Goal: Transaction & Acquisition: Download file/media

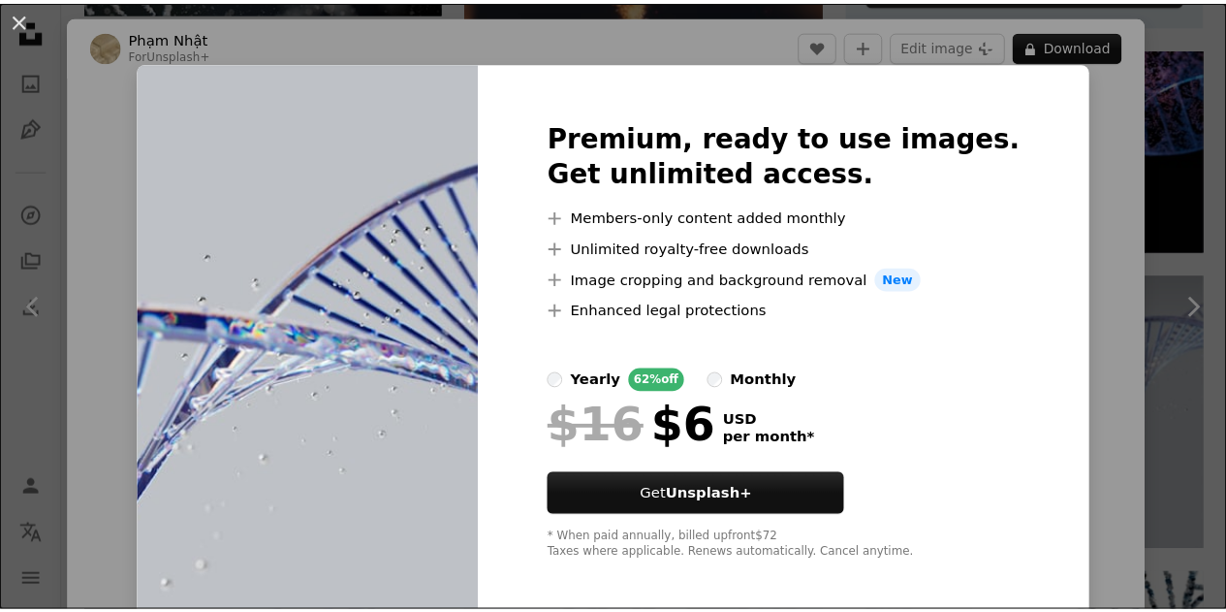
scroll to position [10, 0]
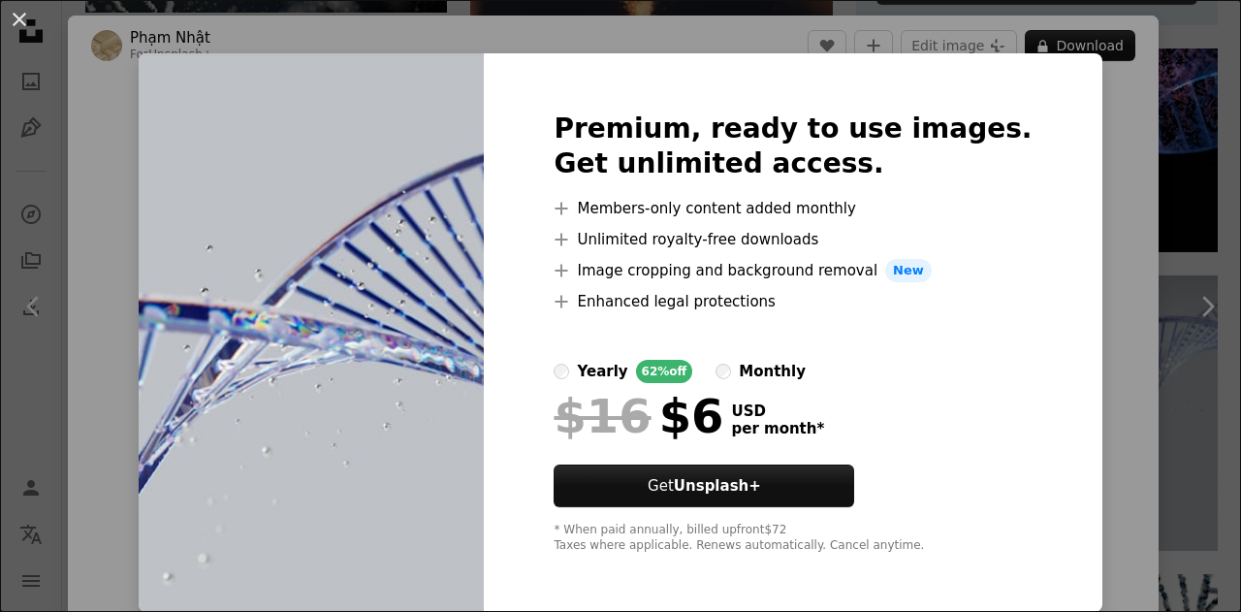
click at [1071, 175] on div "An X shape Premium, ready to use images. Get unlimited access. A plus sign Memb…" at bounding box center [620, 306] width 1241 height 612
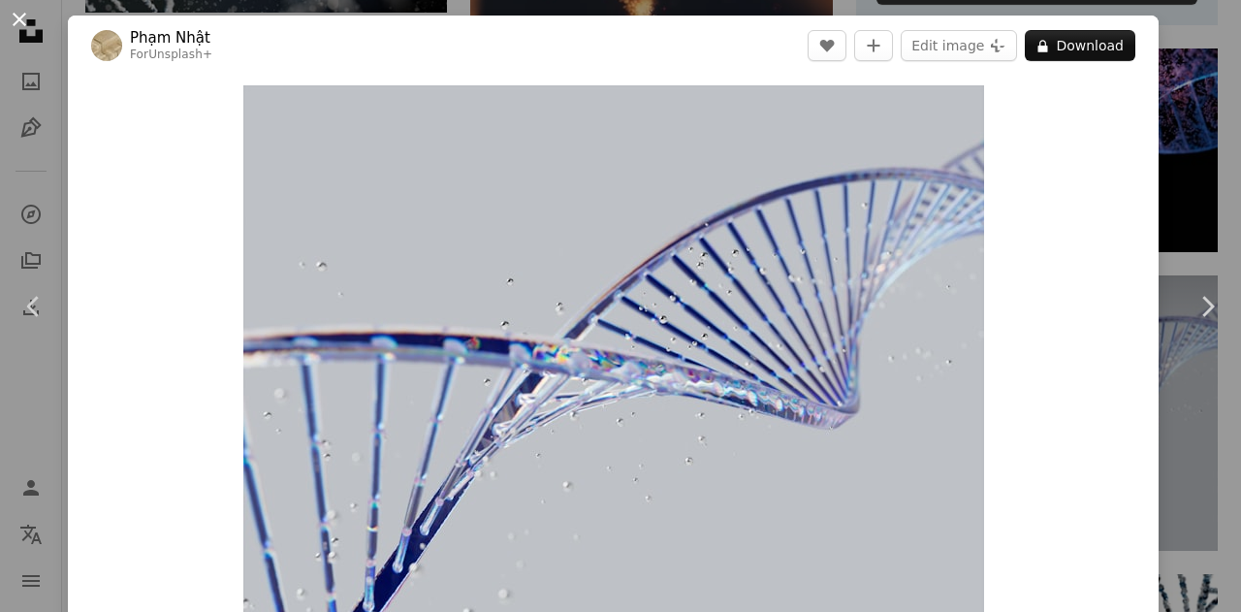
click at [26, 19] on button "An X shape" at bounding box center [19, 19] width 23 height 23
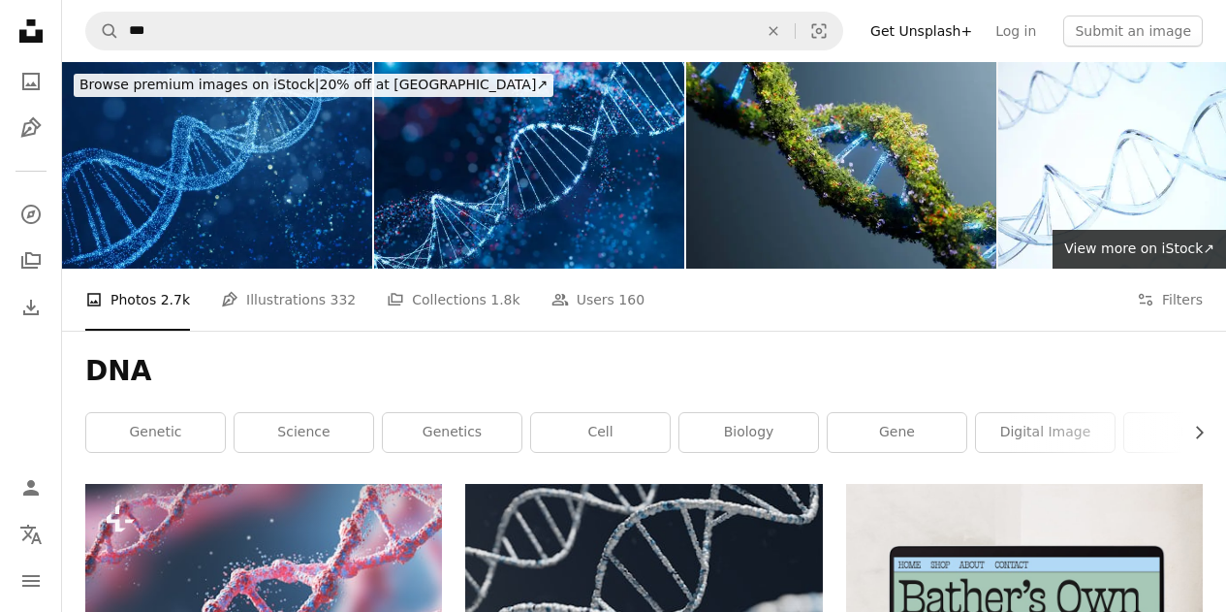
click at [957, 32] on link "Get Unsplash+" at bounding box center [921, 31] width 125 height 31
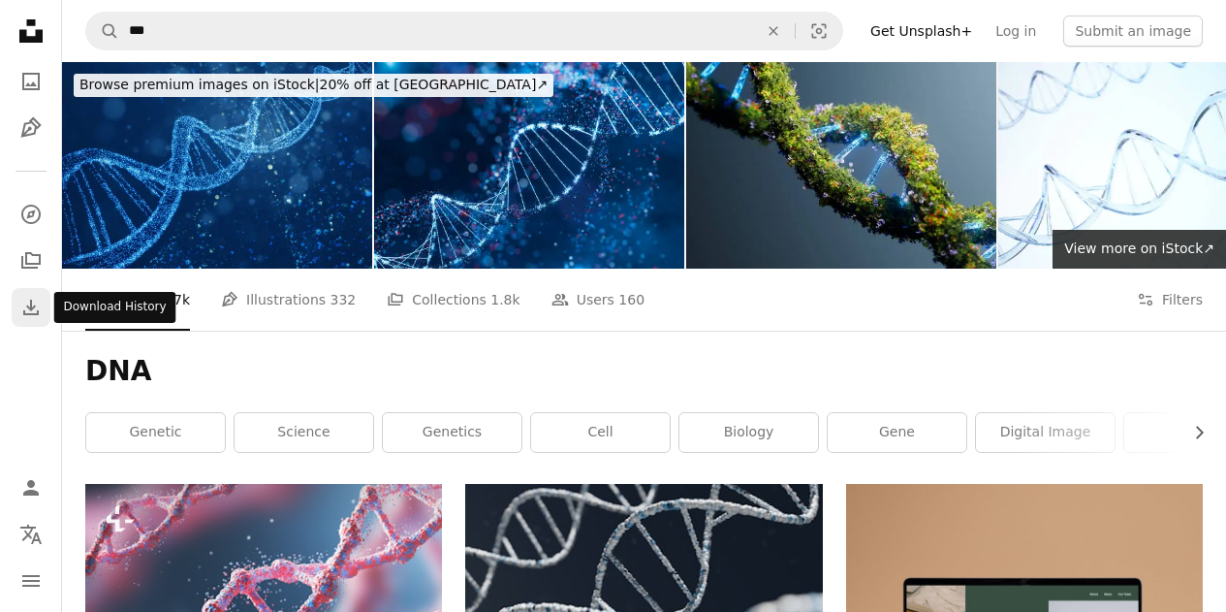
click at [29, 307] on icon "Download History" at bounding box center [31, 308] width 16 height 16
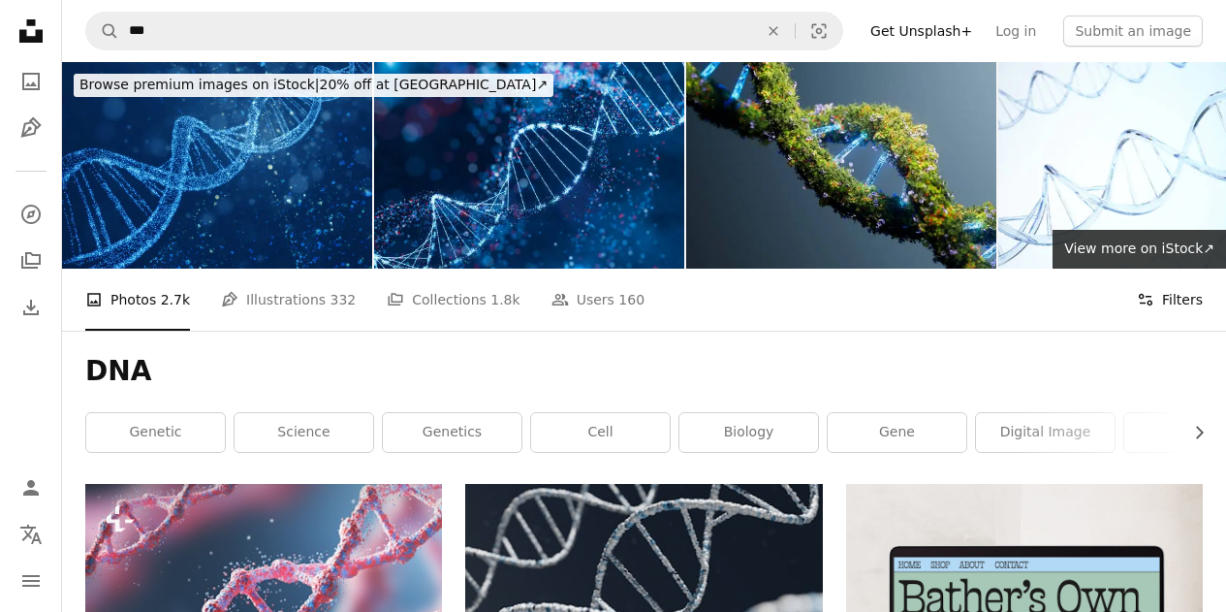
click at [1139, 302] on icon "Filters" at bounding box center [1145, 299] width 17 height 17
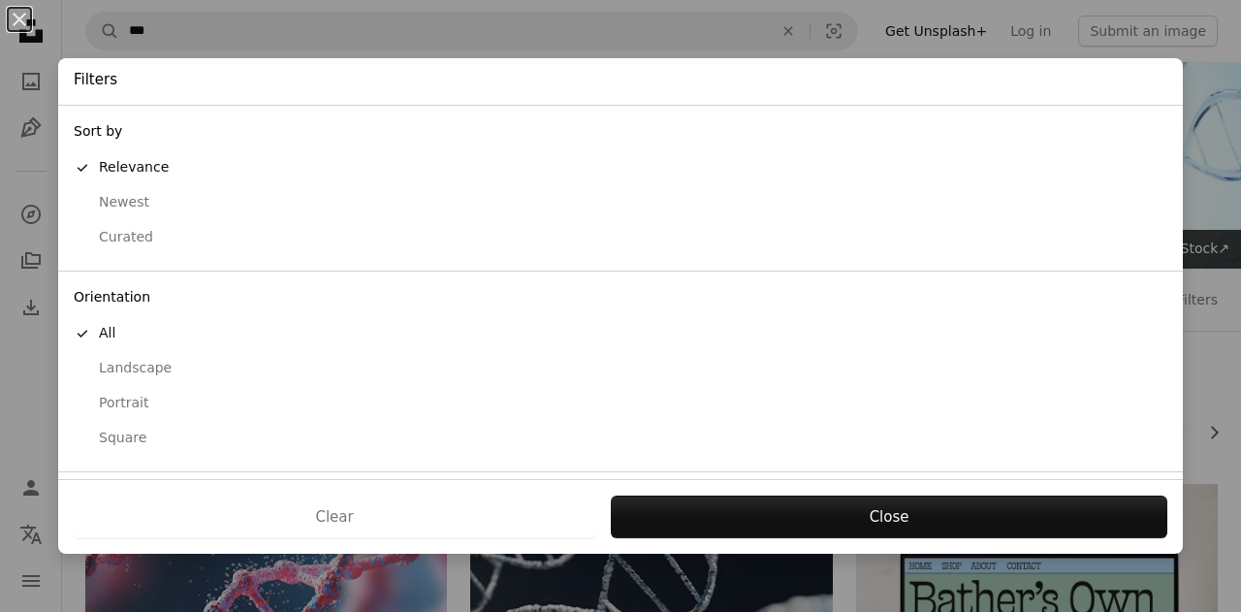
scroll to position [158, 0]
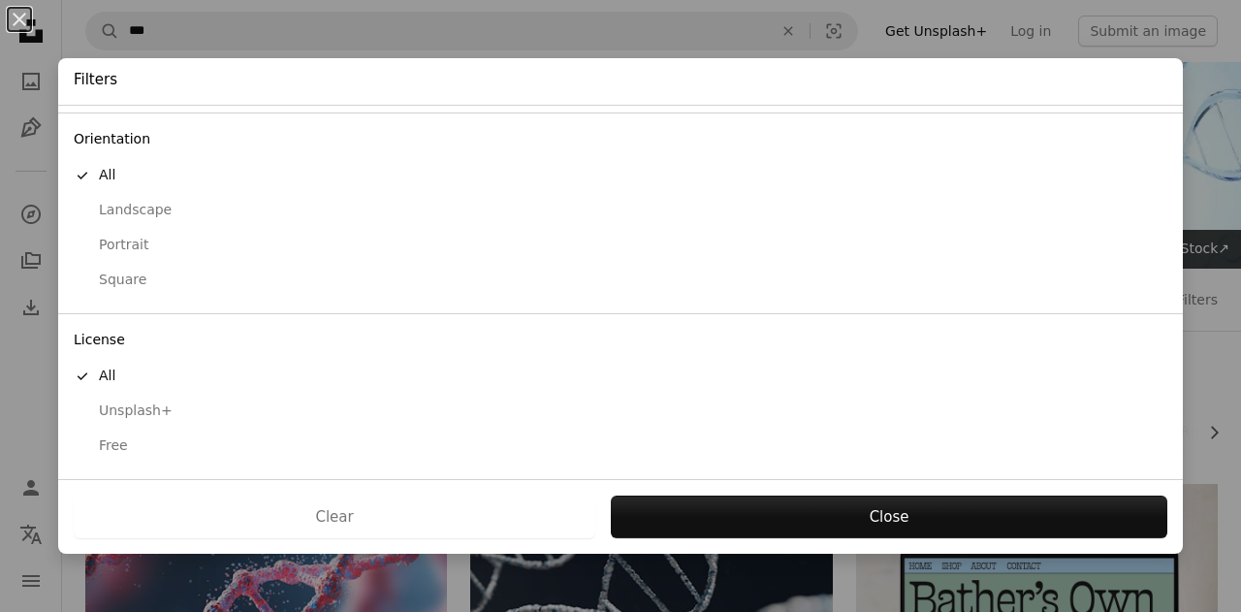
click at [149, 409] on div "Unsplash+" at bounding box center [620, 410] width 1093 height 19
click at [115, 443] on div "Free" at bounding box center [620, 445] width 1093 height 19
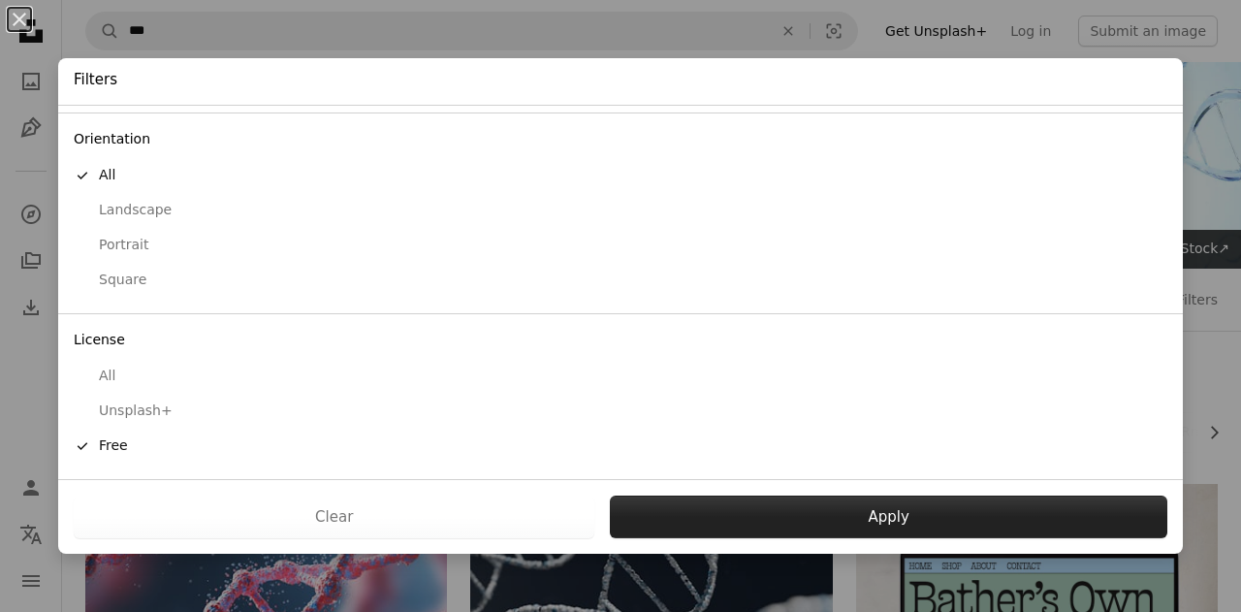
click at [716, 530] on button "Apply" at bounding box center [888, 516] width 557 height 43
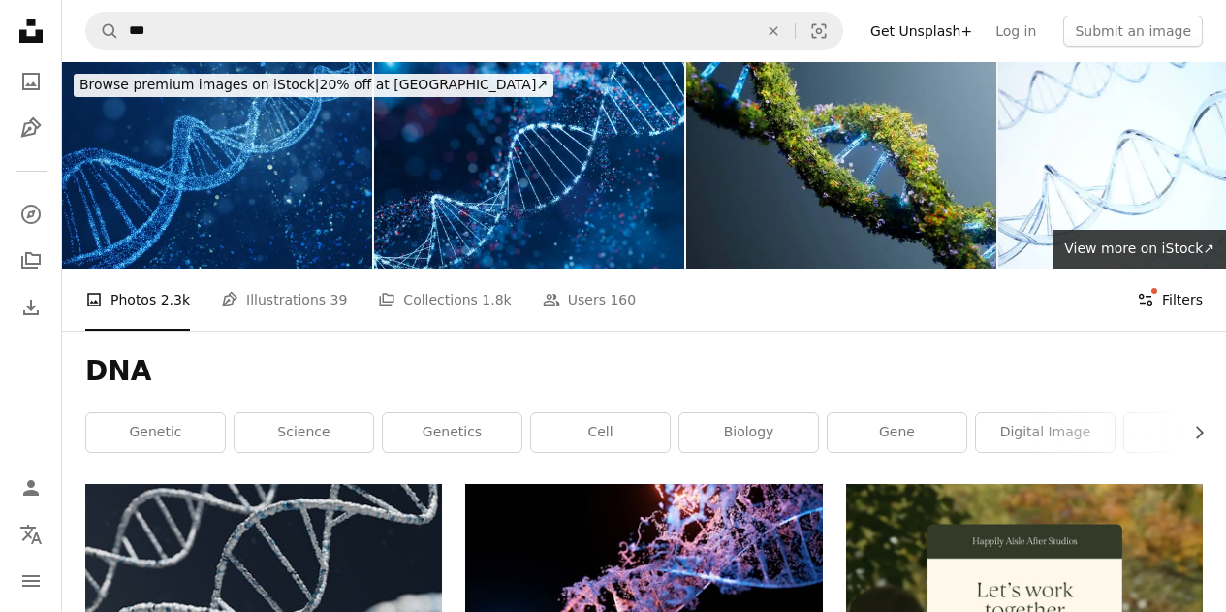
click at [1169, 301] on button "Filters Filters" at bounding box center [1170, 300] width 66 height 62
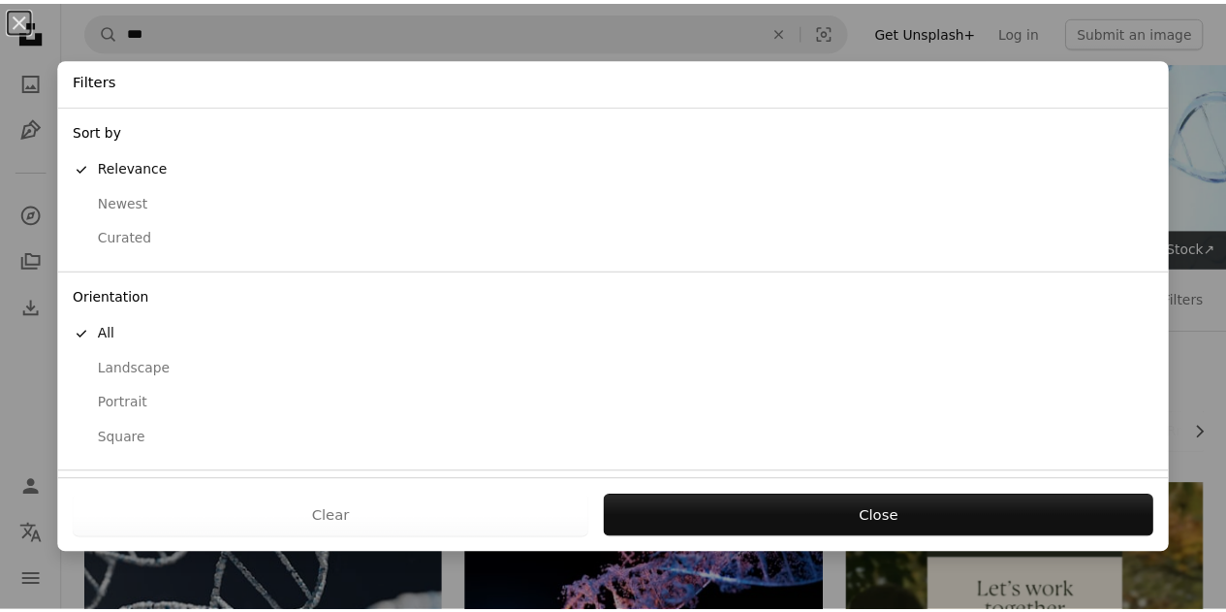
scroll to position [158, 0]
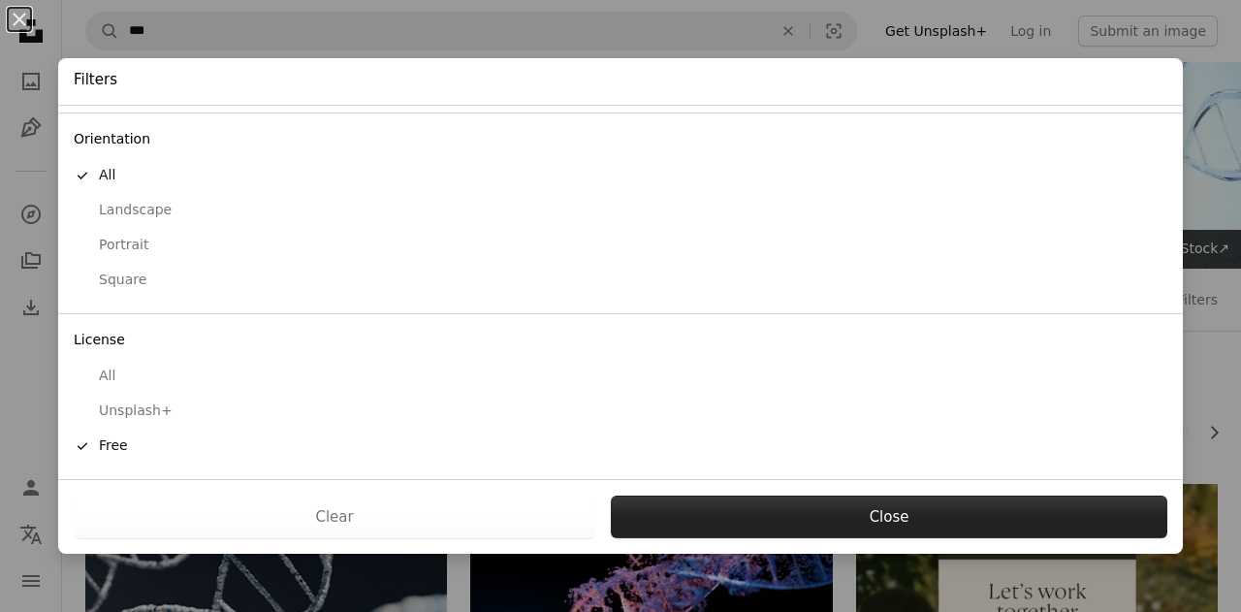
click at [748, 522] on button "Close" at bounding box center [889, 516] width 556 height 43
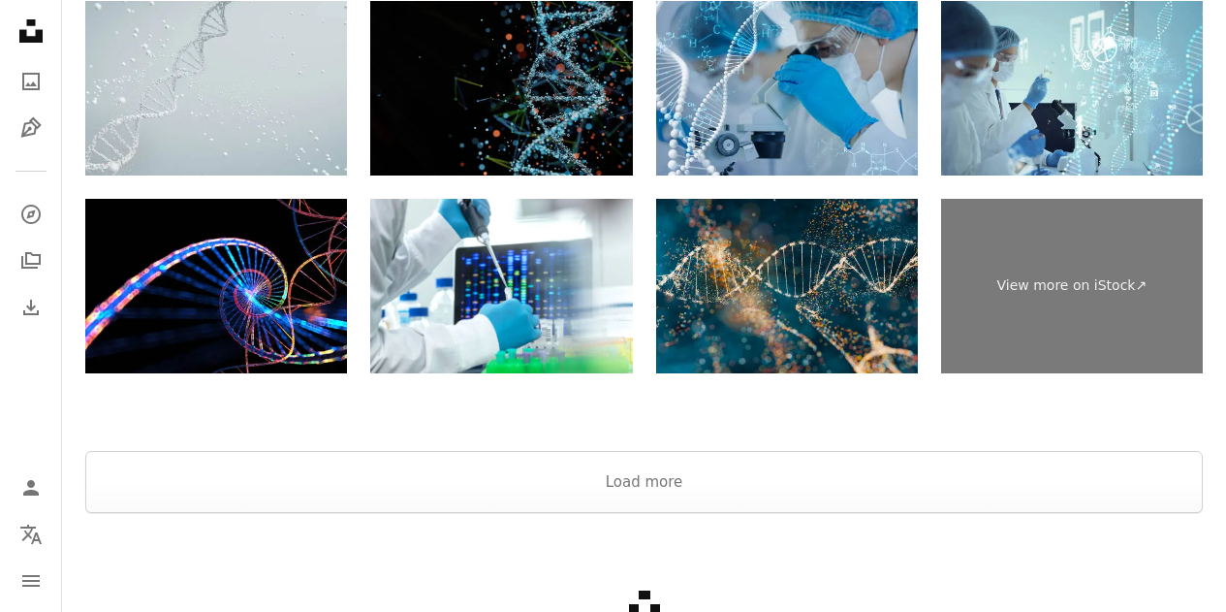
scroll to position [3490, 0]
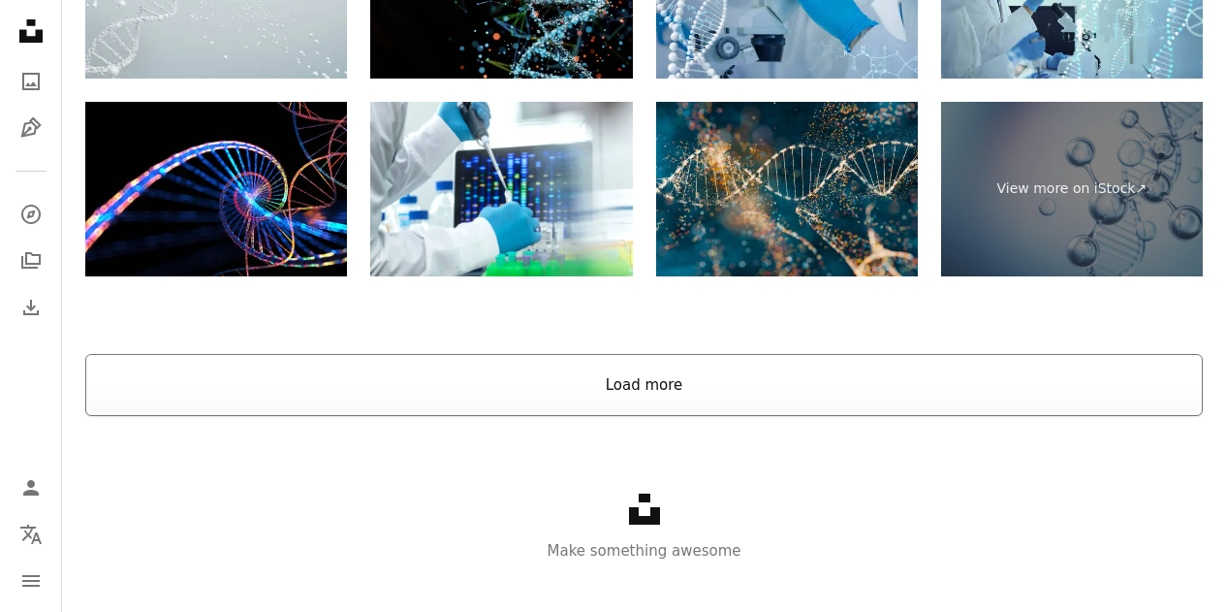
click at [505, 416] on button "Load more" at bounding box center [644, 385] width 1118 height 62
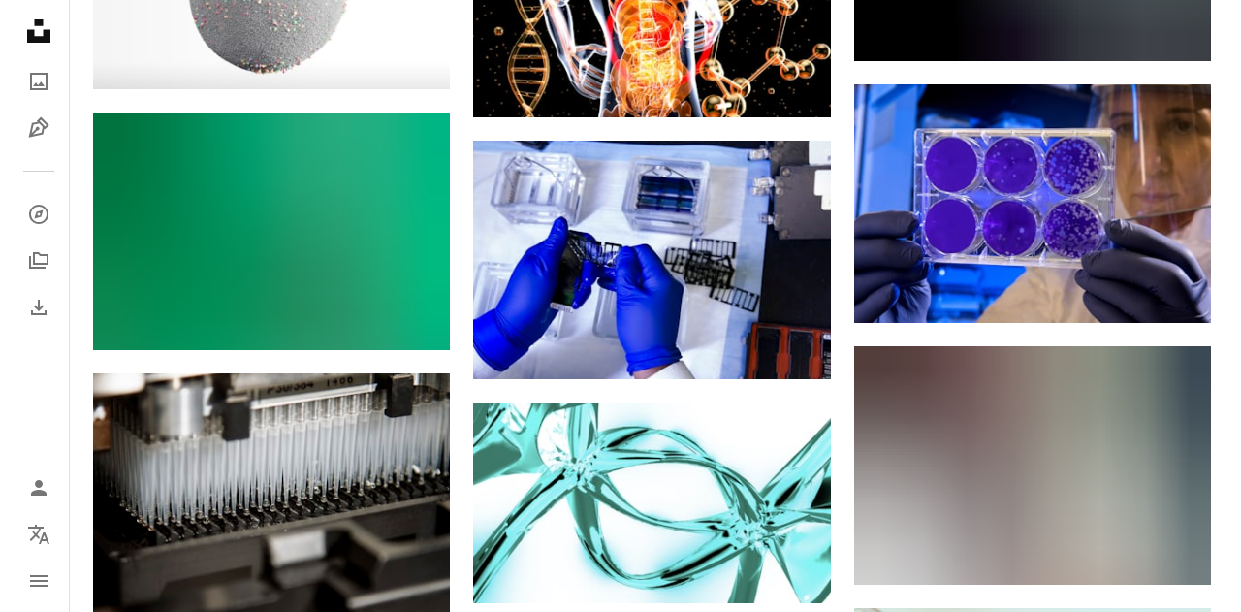
scroll to position [8918, 0]
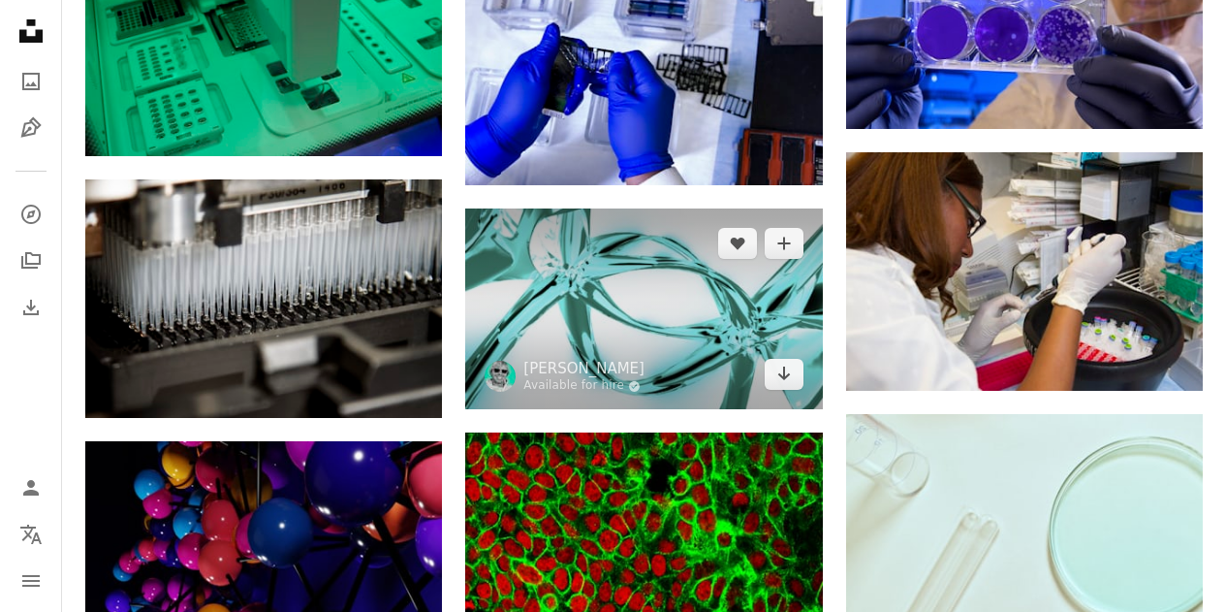
click at [568, 323] on img at bounding box center [643, 308] width 357 height 201
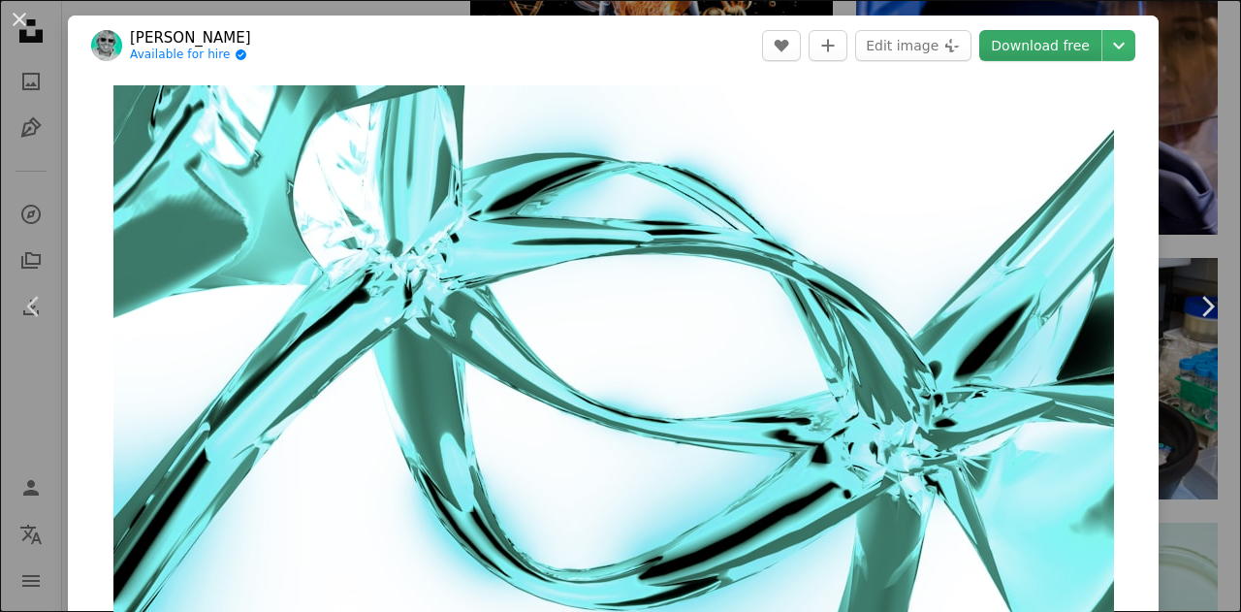
click at [1029, 49] on link "Download free" at bounding box center [1040, 45] width 122 height 31
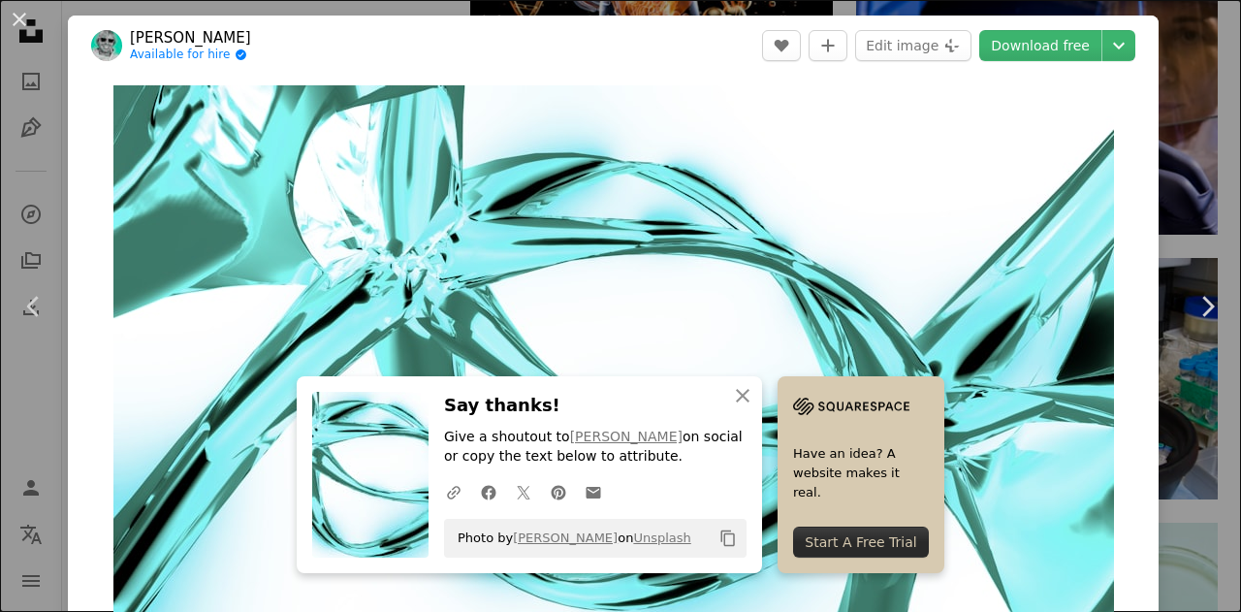
click at [1175, 52] on div "An X shape Chevron left Chevron right An X shape Close Say thanks! Give a shout…" at bounding box center [620, 306] width 1241 height 612
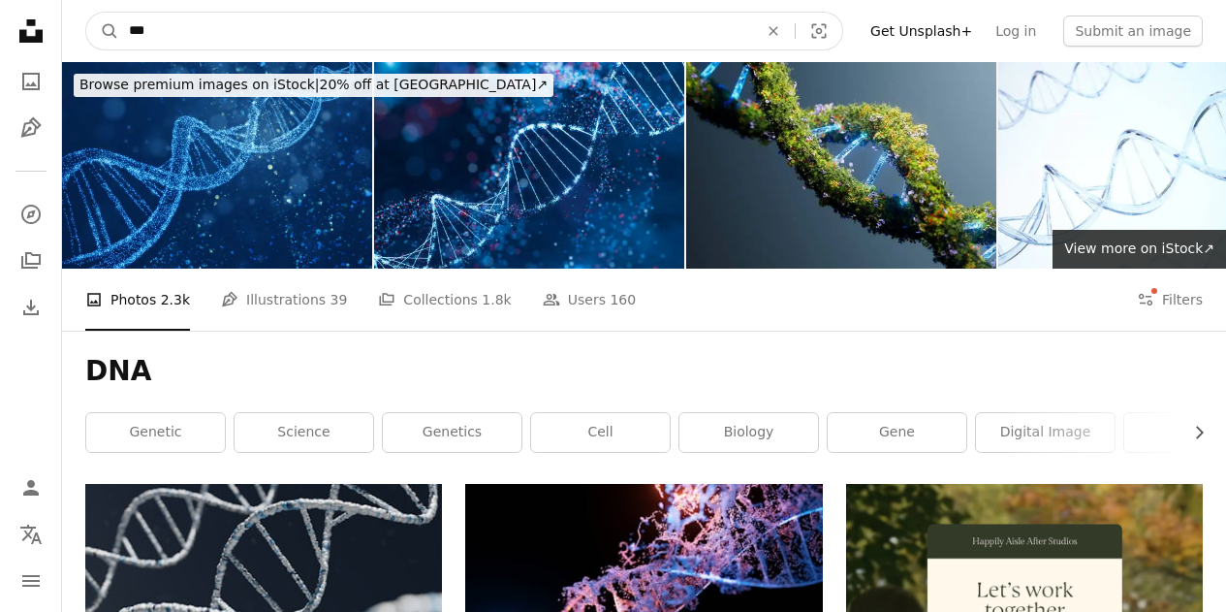
drag, startPoint x: 130, startPoint y: 26, endPoint x: 35, endPoint y: 39, distance: 95.8
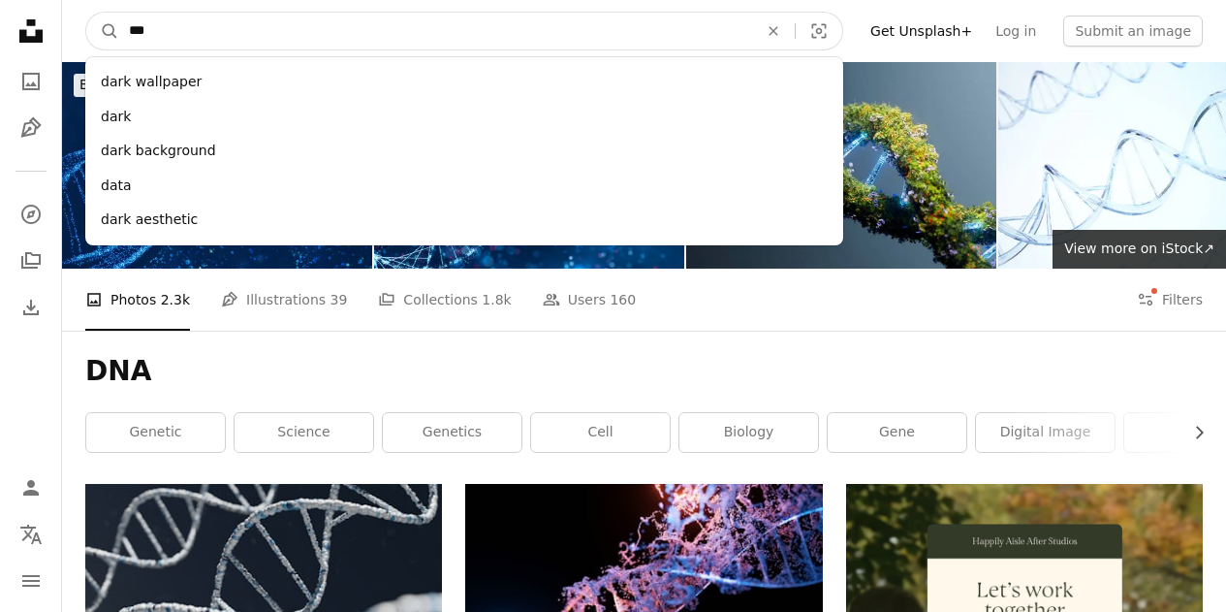
paste input "**********"
type input "**********"
click at [86, 13] on button "A magnifying glass" at bounding box center [102, 31] width 33 height 37
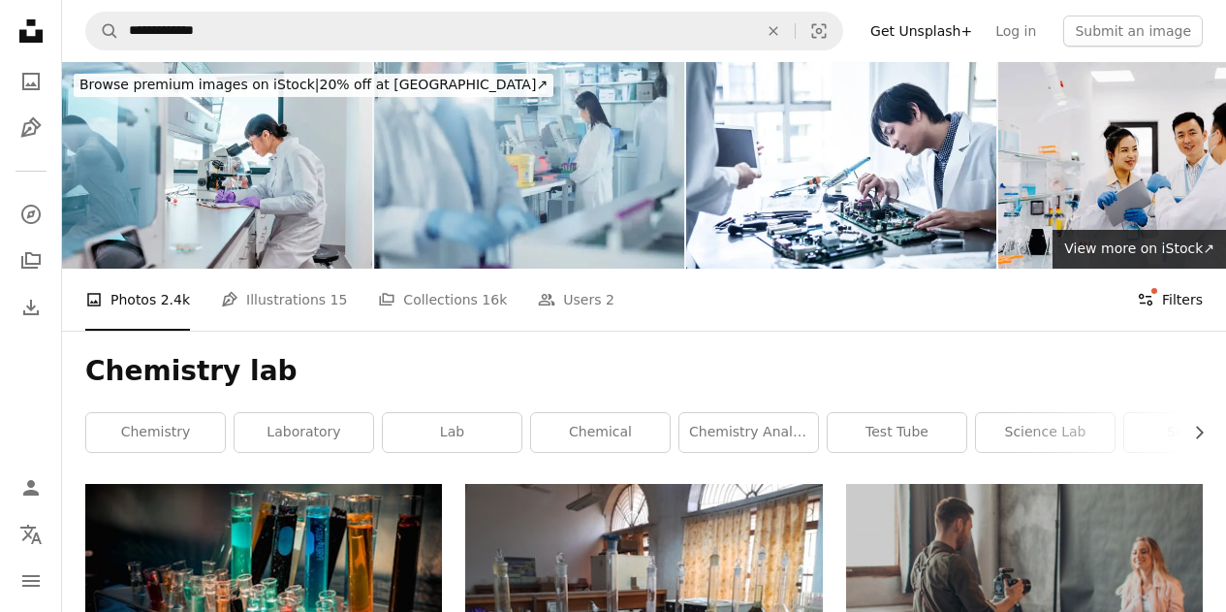
click at [1180, 290] on button "Filters Filters" at bounding box center [1170, 300] width 66 height 62
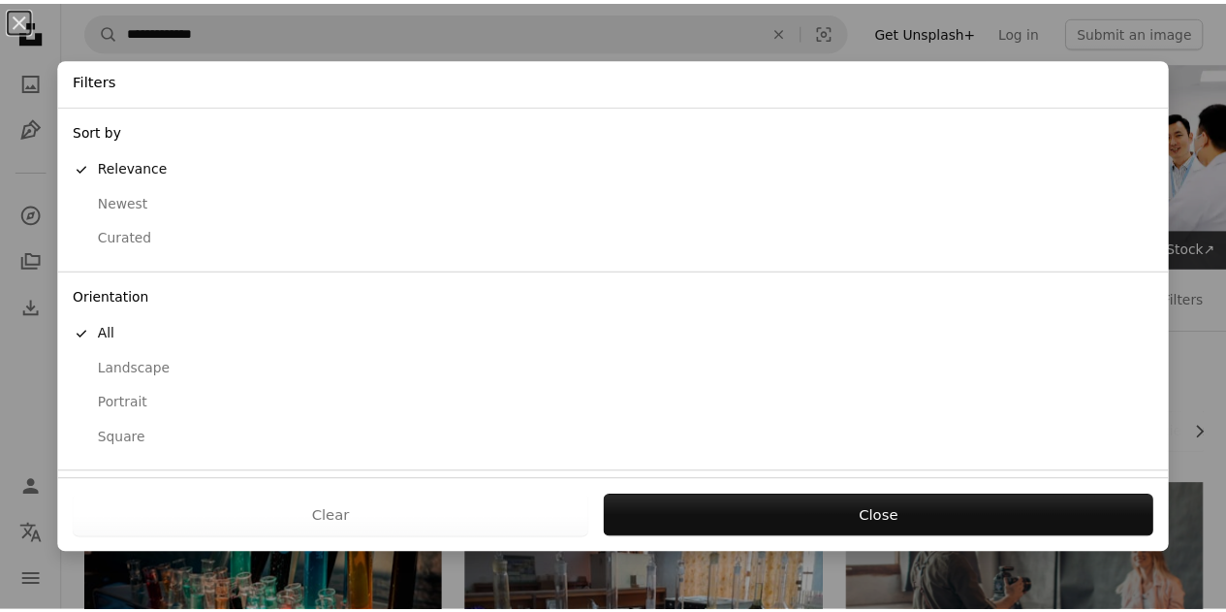
scroll to position [158, 0]
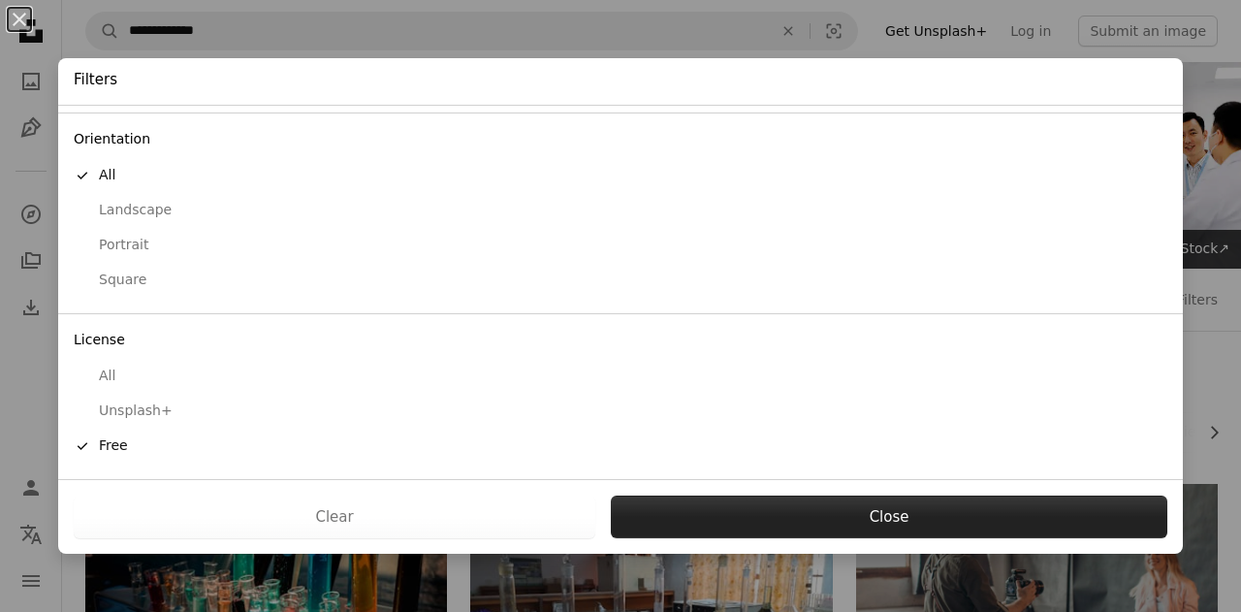
click at [720, 510] on button "Close" at bounding box center [889, 516] width 556 height 43
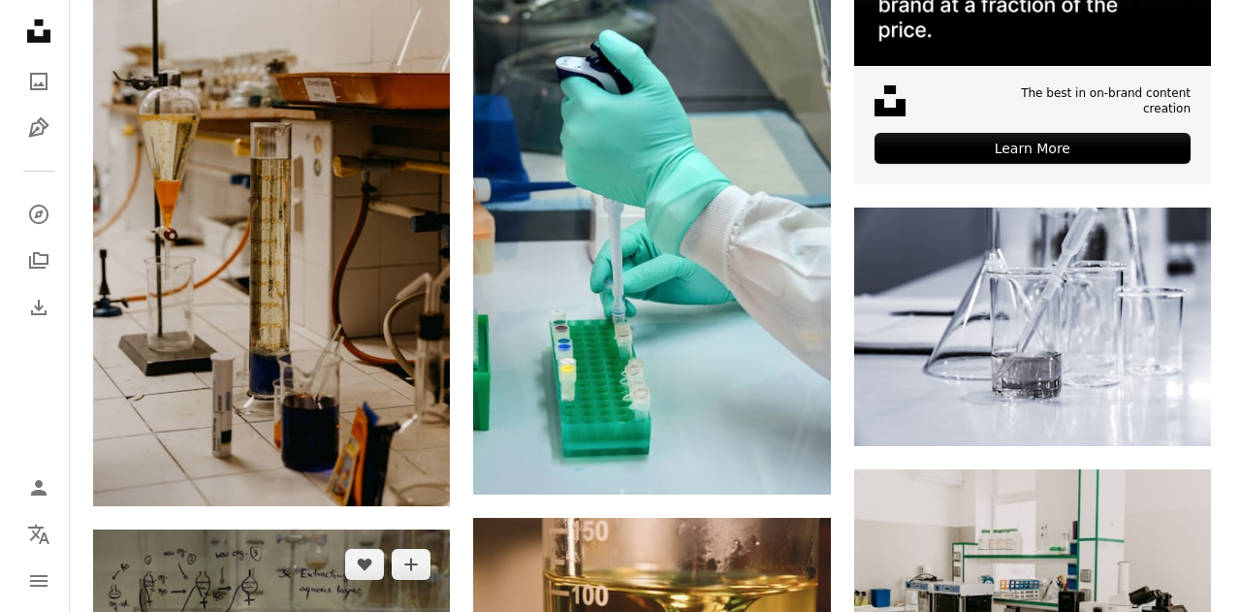
scroll to position [872, 0]
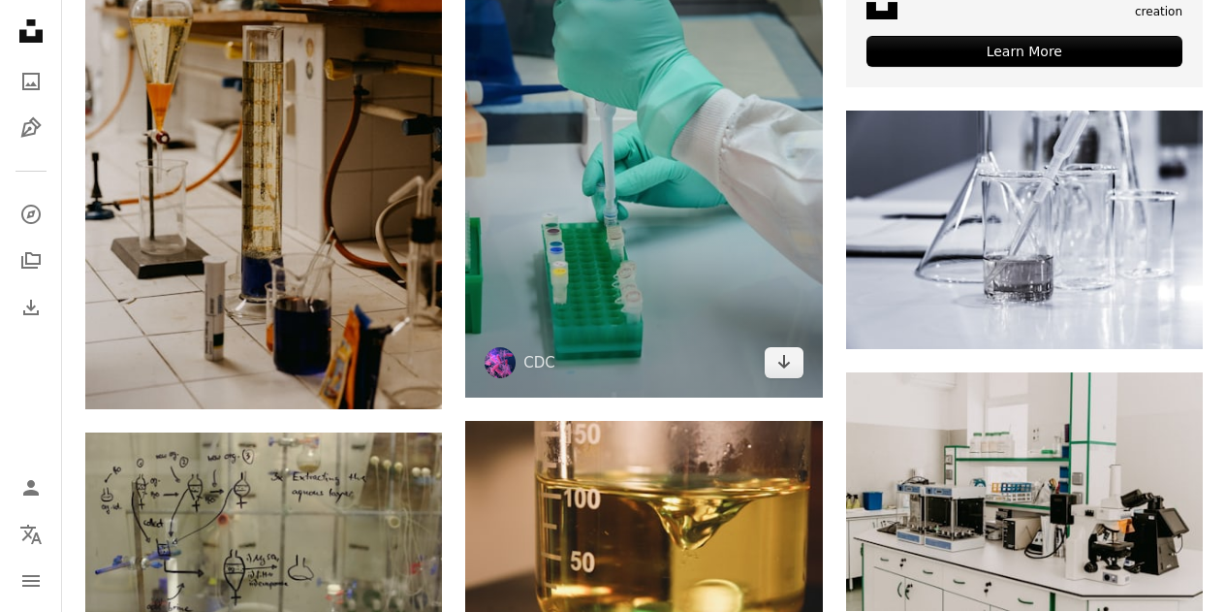
click at [718, 310] on img at bounding box center [643, 150] width 357 height 494
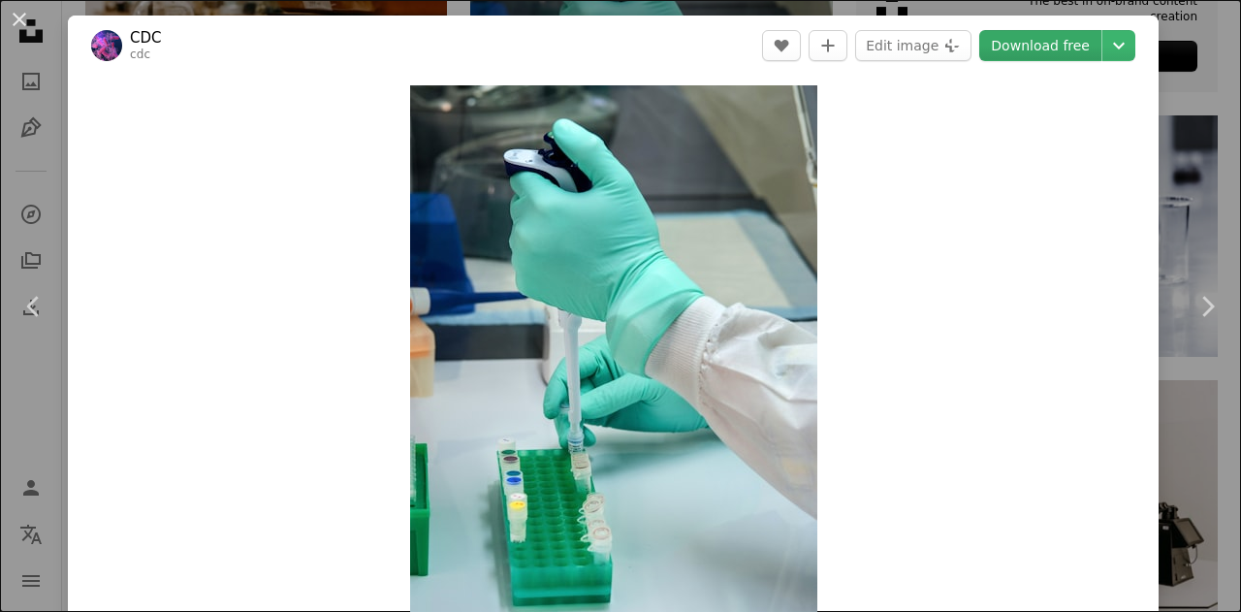
click at [1024, 50] on link "Download free" at bounding box center [1040, 45] width 122 height 31
